Goal: Complete application form

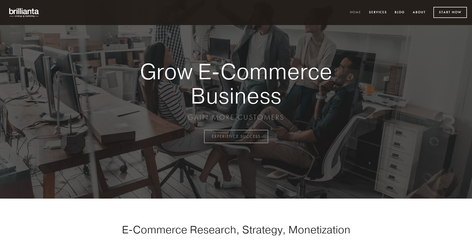
scroll to position [1339, 0]
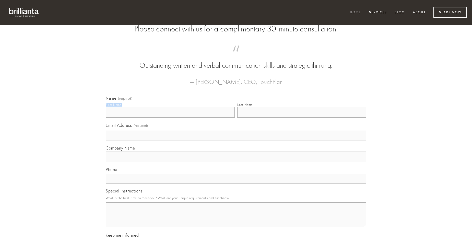
type input "[PERSON_NAME]"
click at [302, 118] on input "Last Name" at bounding box center [301, 112] width 129 height 11
type input "[PERSON_NAME]"
click at [236, 141] on input "Email Address (required)" at bounding box center [236, 135] width 261 height 11
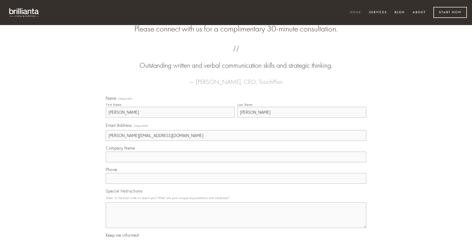
type input "[PERSON_NAME][EMAIL_ADDRESS][DOMAIN_NAME]"
click at [236, 162] on input "Company Name" at bounding box center [236, 157] width 261 height 11
type input "recusandae"
click at [236, 184] on input "text" at bounding box center [236, 178] width 261 height 11
click at [236, 220] on textarea "Special Instructions" at bounding box center [236, 215] width 261 height 26
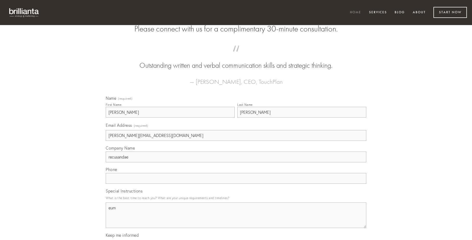
type textarea "eum"
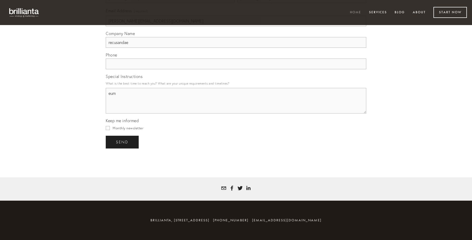
click at [123, 142] on span "send" at bounding box center [122, 142] width 13 height 5
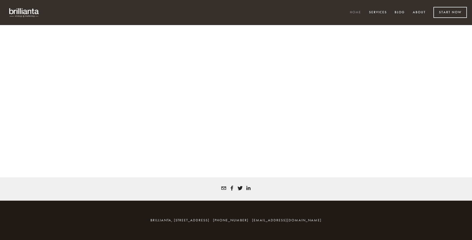
scroll to position [1333, 0]
